Goal: Information Seeking & Learning: Check status

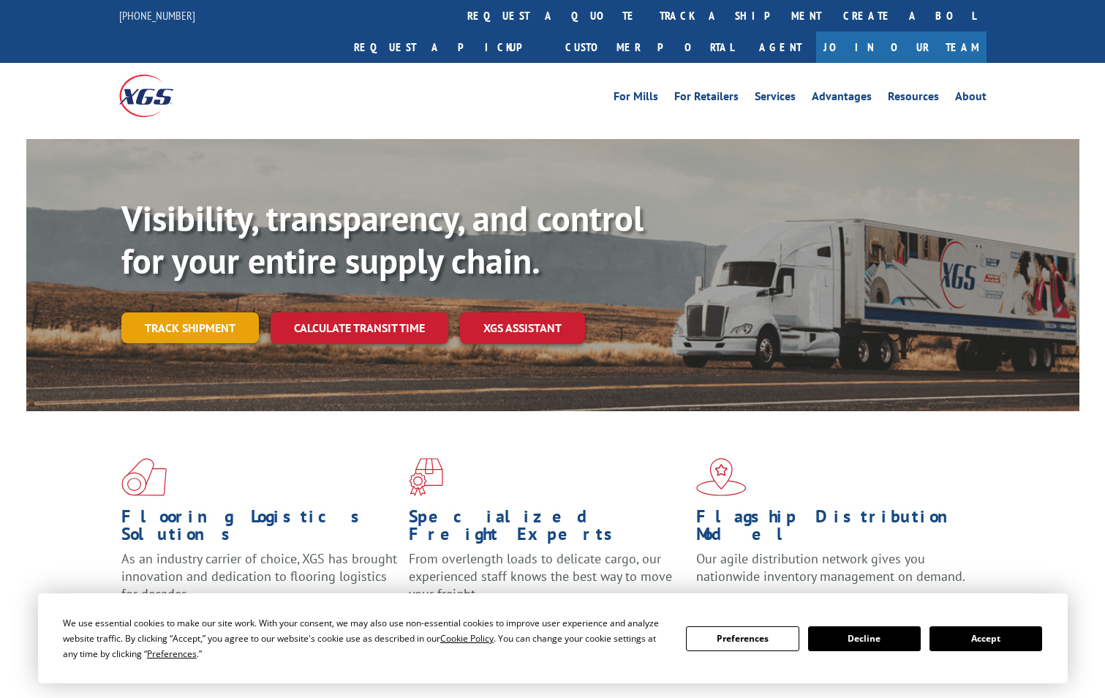
click at [179, 312] on link "Track shipment" at bounding box center [190, 327] width 138 height 31
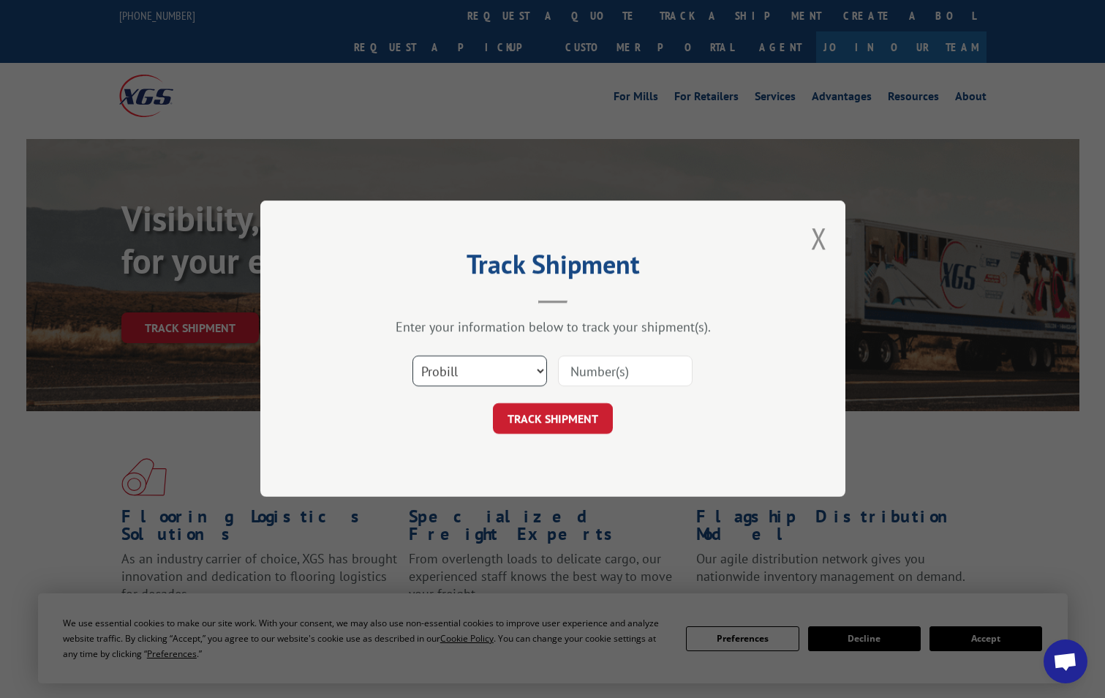
click at [511, 376] on select "Select category... Probill BOL PO" at bounding box center [480, 371] width 135 height 31
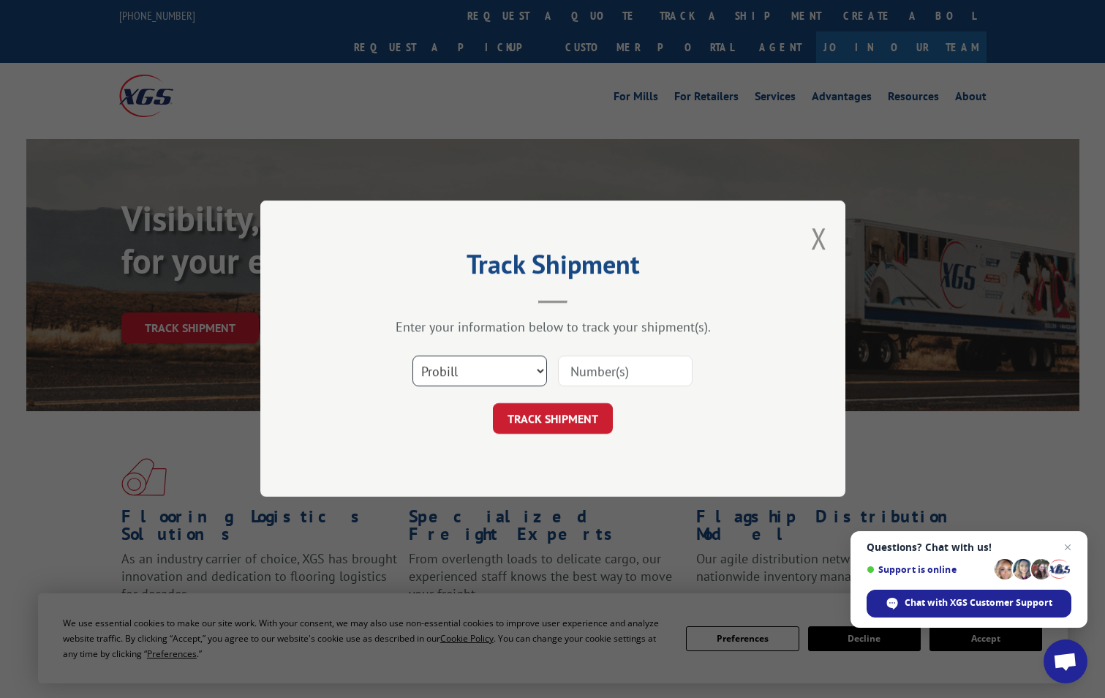
select select "po"
click at [413, 356] on select "Select category... Probill BOL PO" at bounding box center [480, 371] width 135 height 31
click at [600, 367] on input at bounding box center [625, 371] width 135 height 31
paste input "02505754"
type input "02505754"
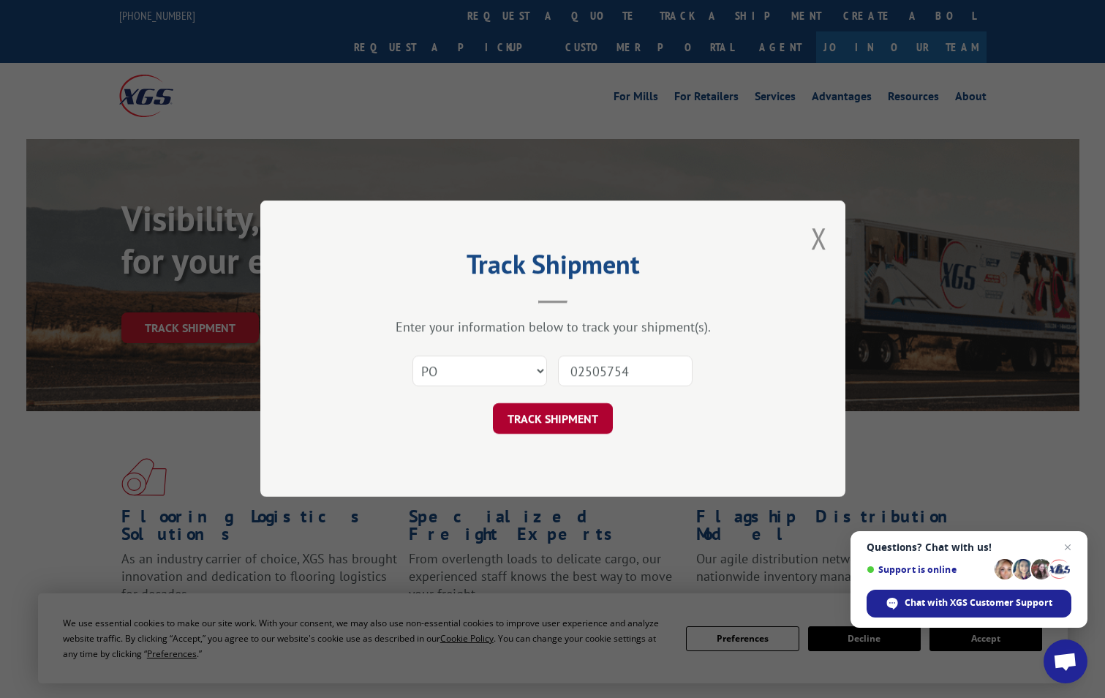
click at [573, 416] on button "TRACK SHIPMENT" at bounding box center [553, 419] width 120 height 31
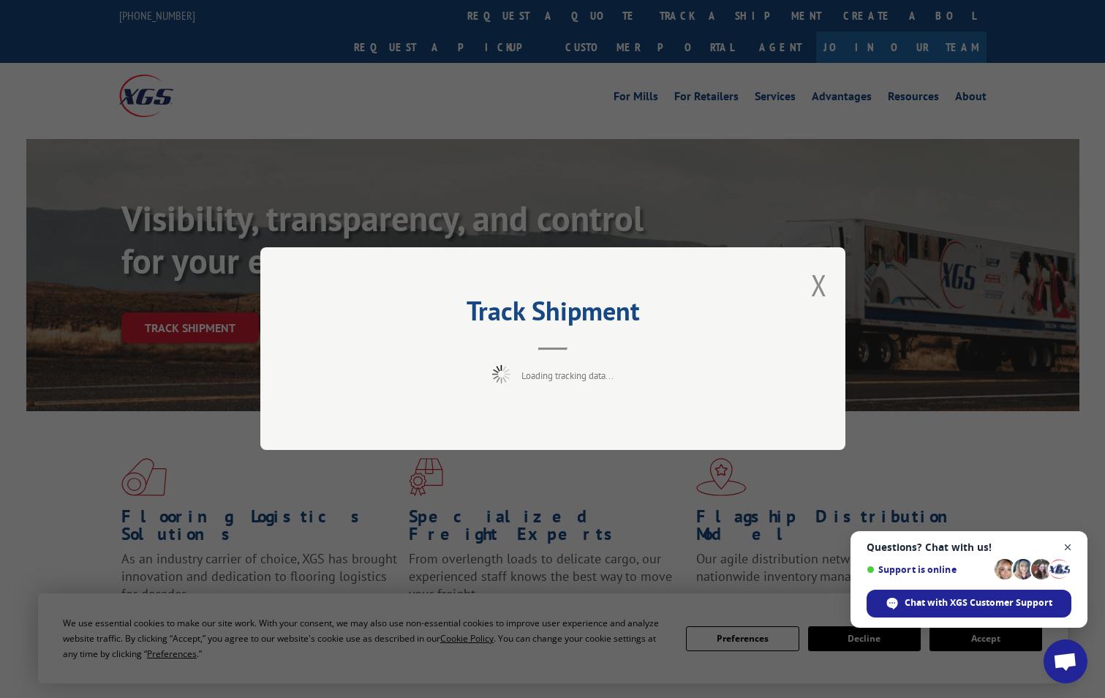
click at [1069, 545] on span "Close chat" at bounding box center [1068, 547] width 18 height 18
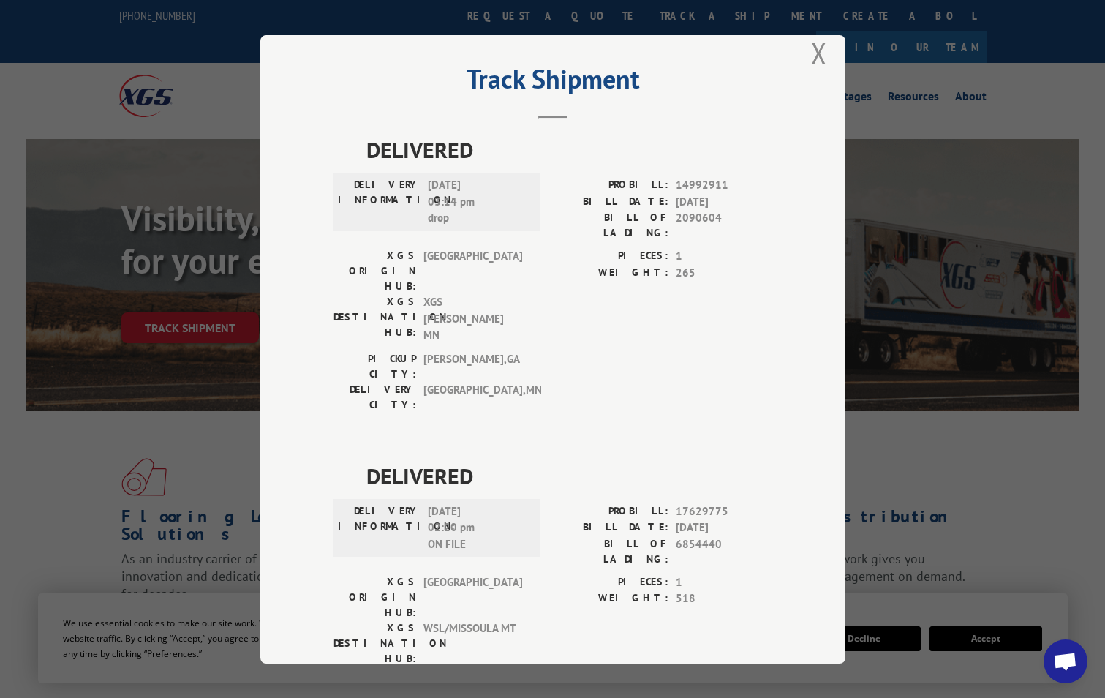
scroll to position [31, 0]
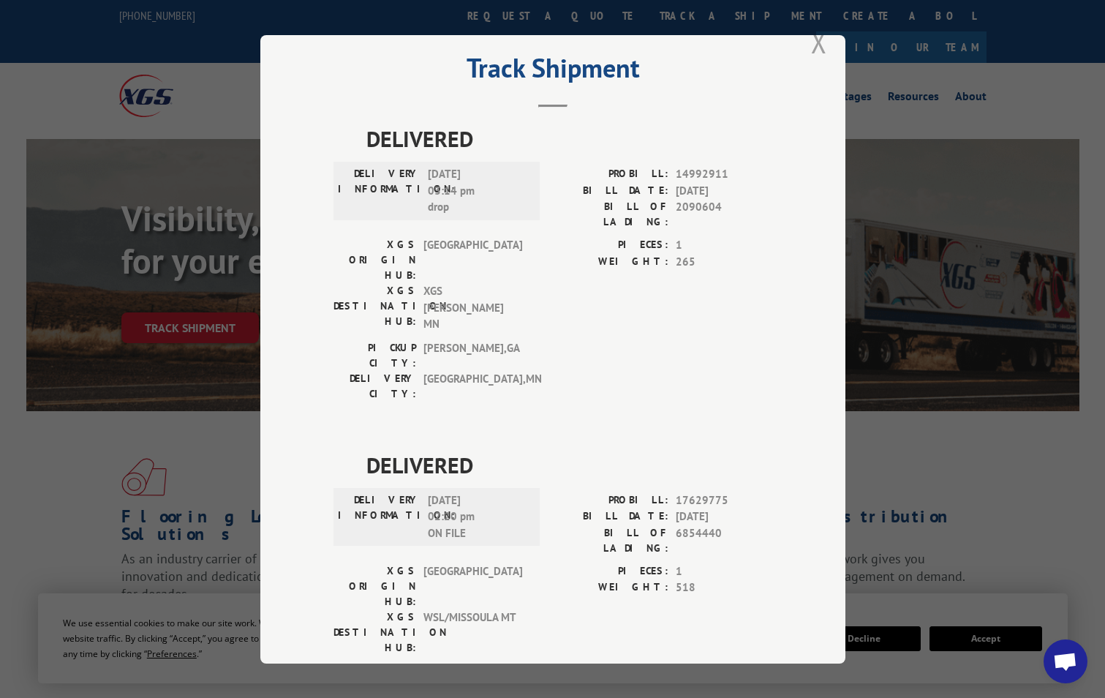
click at [812, 47] on button "Close modal" at bounding box center [819, 42] width 16 height 39
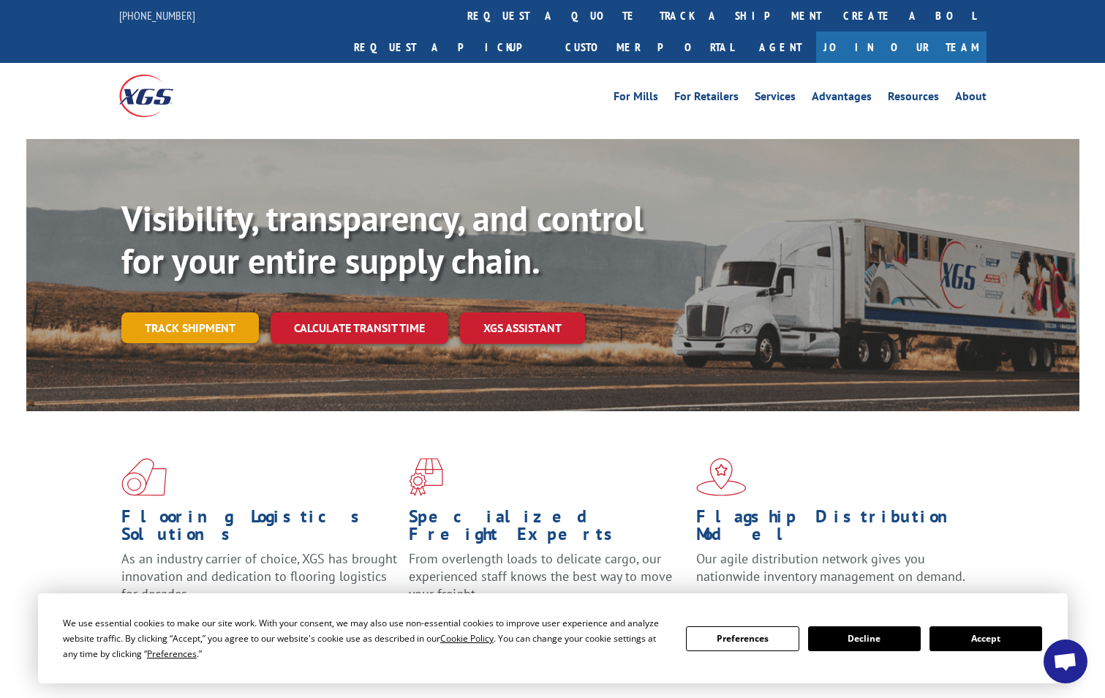
click at [170, 312] on link "Track shipment" at bounding box center [190, 327] width 138 height 31
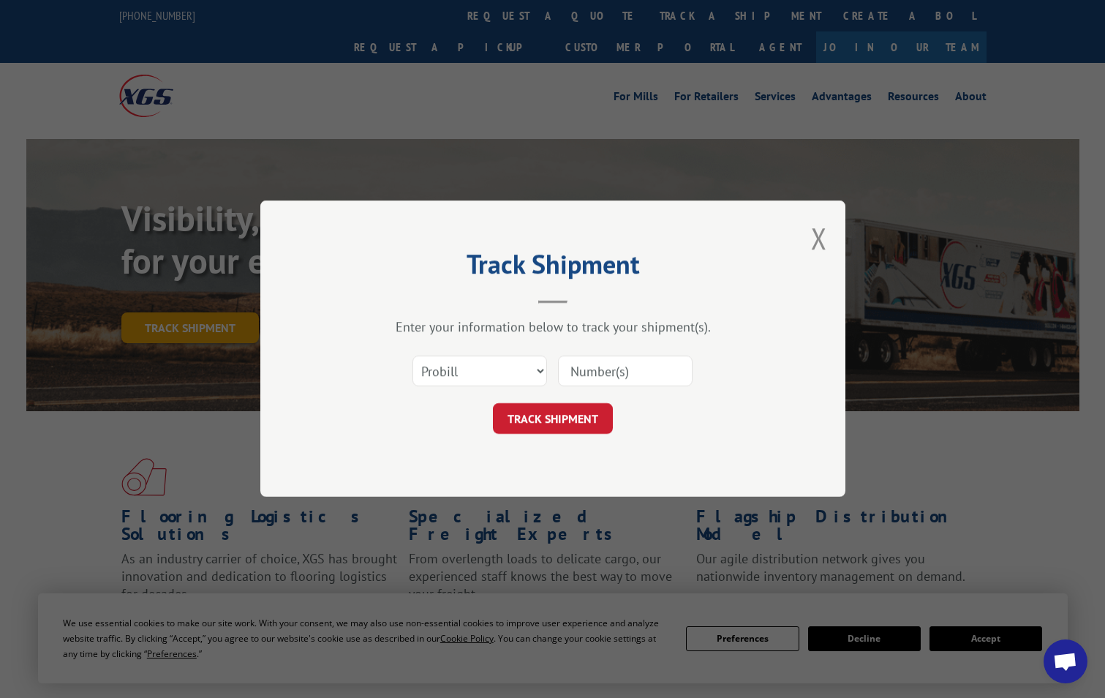
scroll to position [0, 0]
click at [497, 364] on select "Select category... Probill BOL PO" at bounding box center [480, 371] width 135 height 31
select select "po"
click at [413, 356] on select "Select category... Probill BOL PO" at bounding box center [480, 371] width 135 height 31
click at [606, 378] on input at bounding box center [625, 371] width 135 height 31
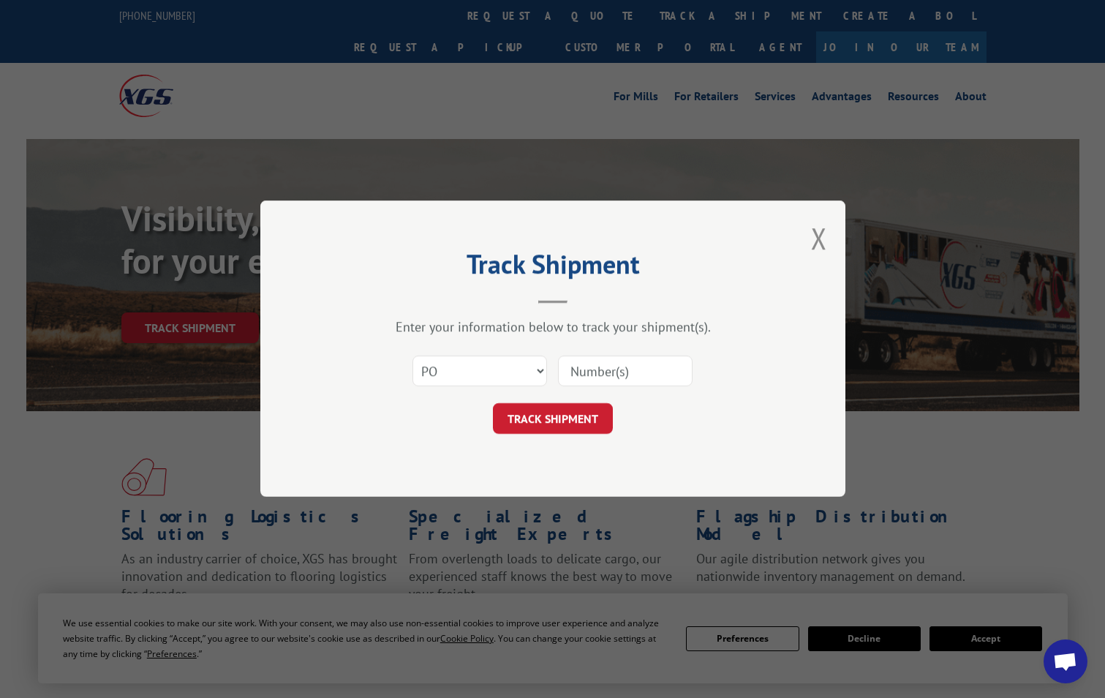
click at [609, 370] on input at bounding box center [625, 371] width 135 height 31
paste input "02506072"
type input "02506072"
click at [541, 424] on button "TRACK SHIPMENT" at bounding box center [553, 419] width 120 height 31
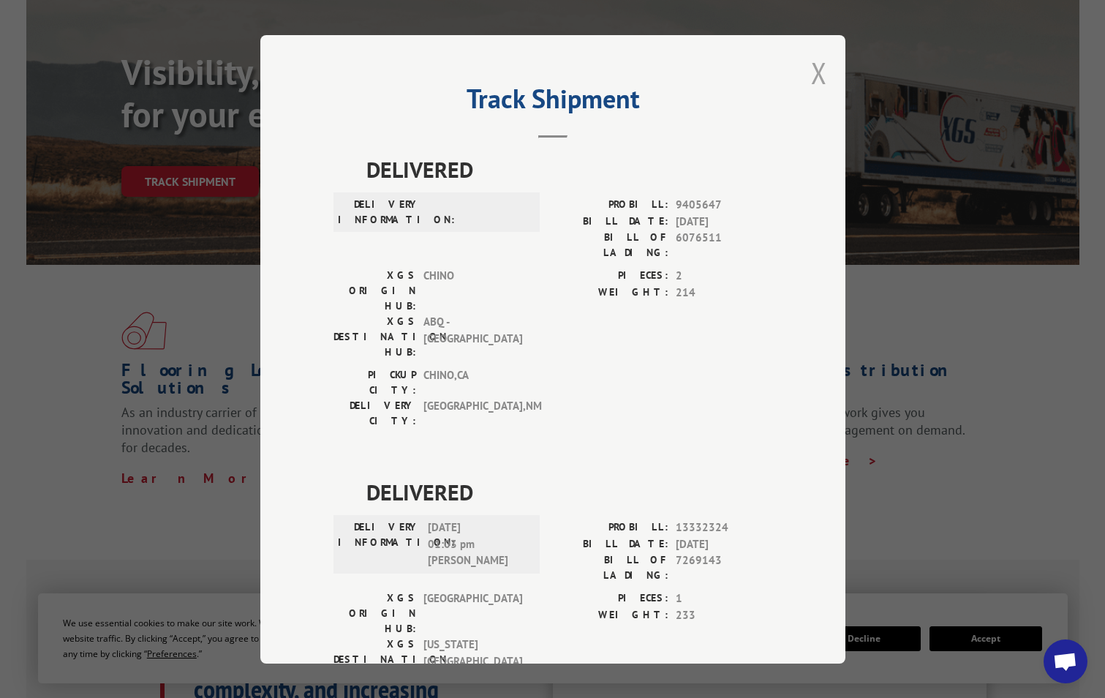
click at [812, 72] on button "Close modal" at bounding box center [819, 72] width 16 height 39
